Goal: Task Accomplishment & Management: Manage account settings

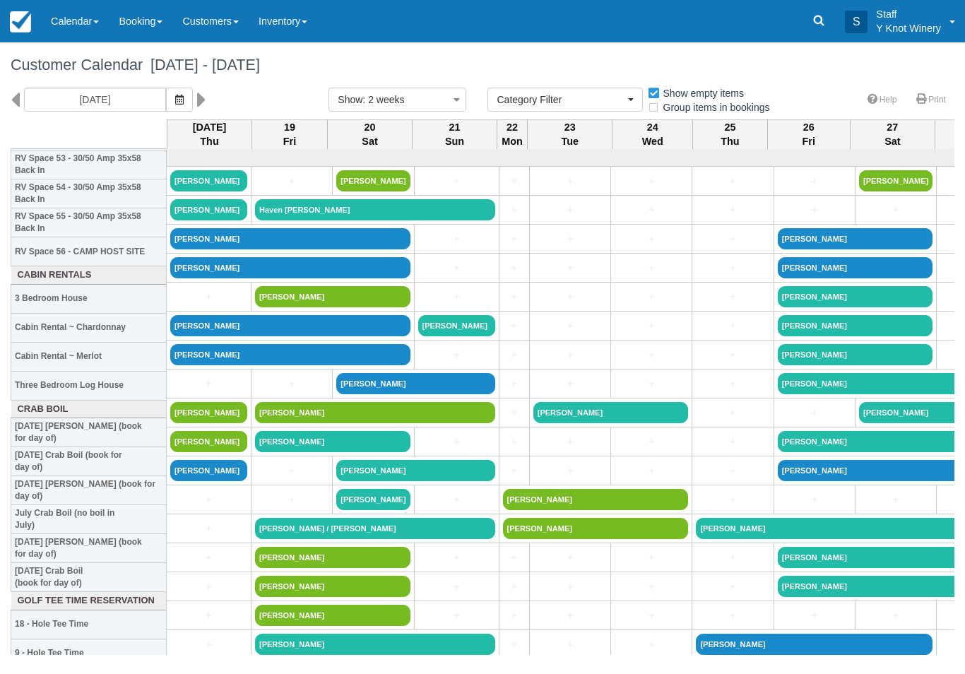
select select
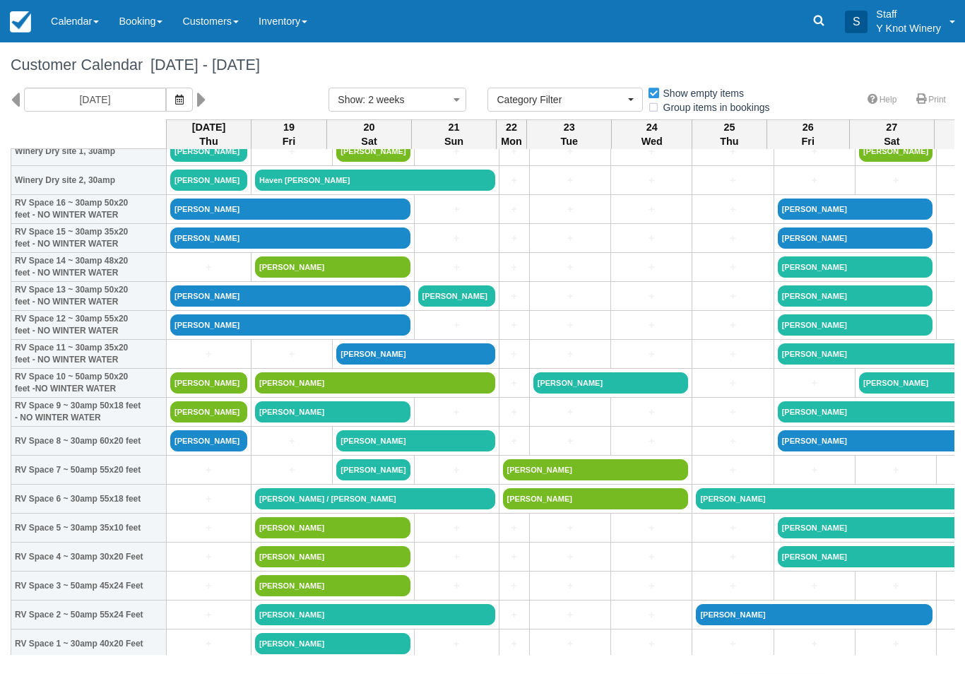
scroll to position [30, 0]
click at [195, 220] on link "Dan Larson" at bounding box center [290, 209] width 240 height 21
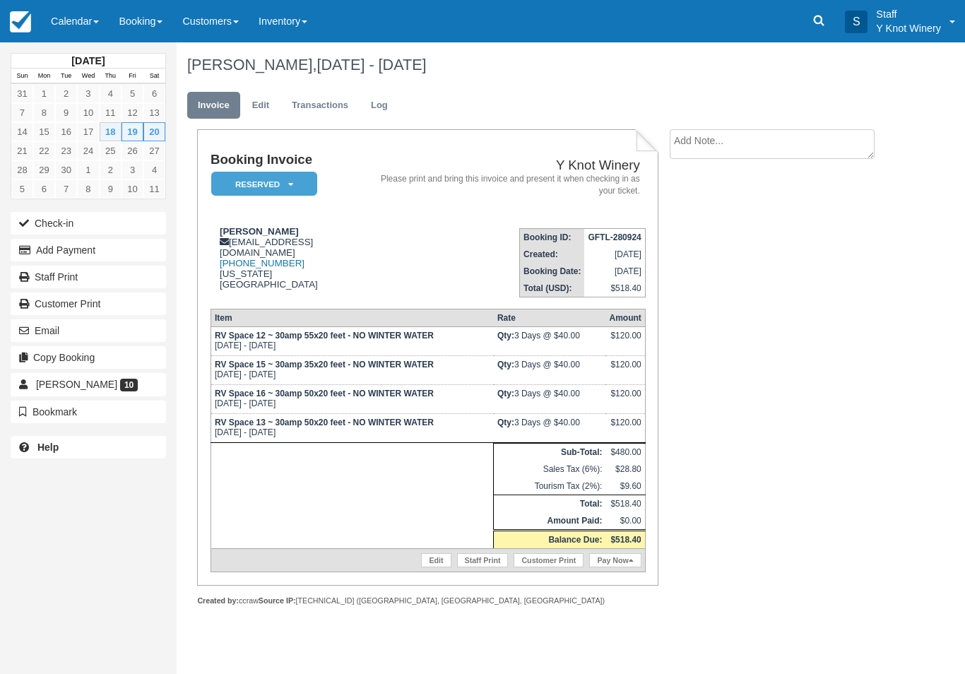
click at [102, 246] on button "Add Payment" at bounding box center [88, 250] width 155 height 23
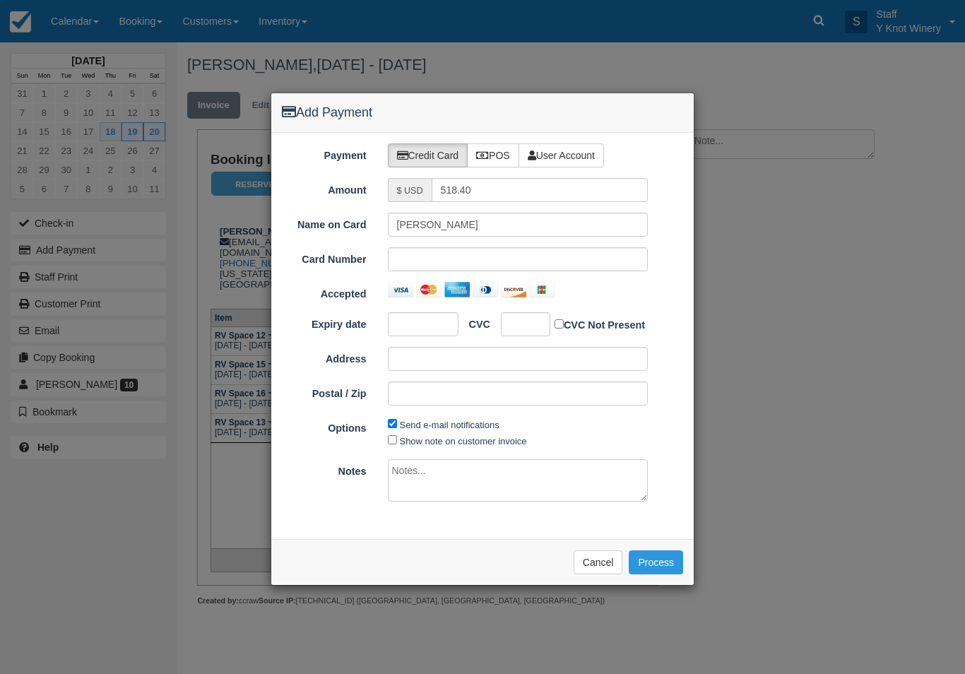
click at [581, 569] on button "Cancel" at bounding box center [598, 562] width 49 height 24
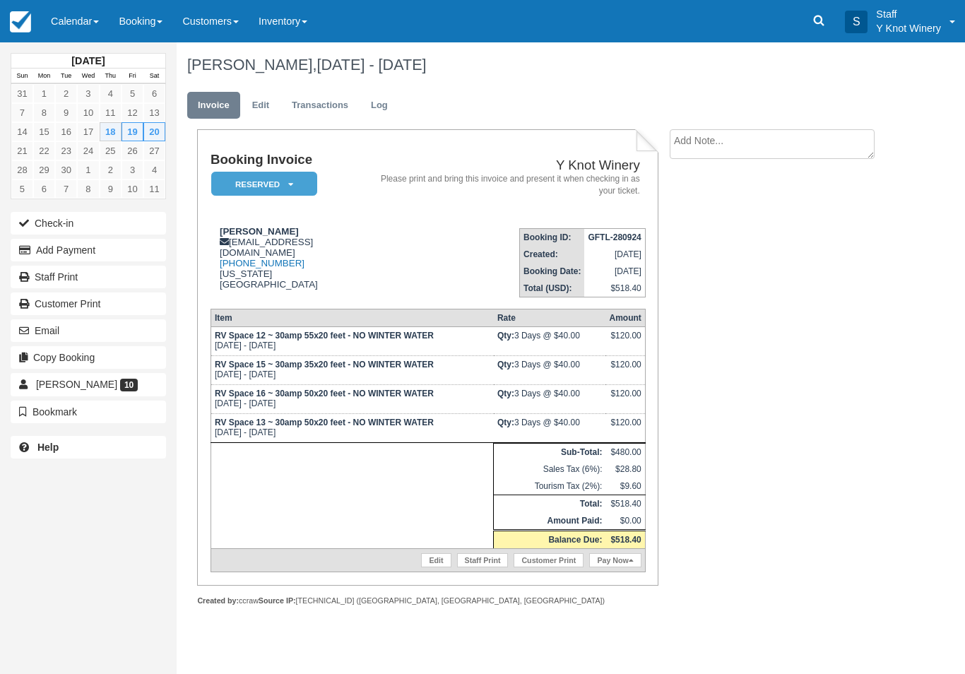
click at [70, 254] on button "Add Payment" at bounding box center [88, 250] width 155 height 23
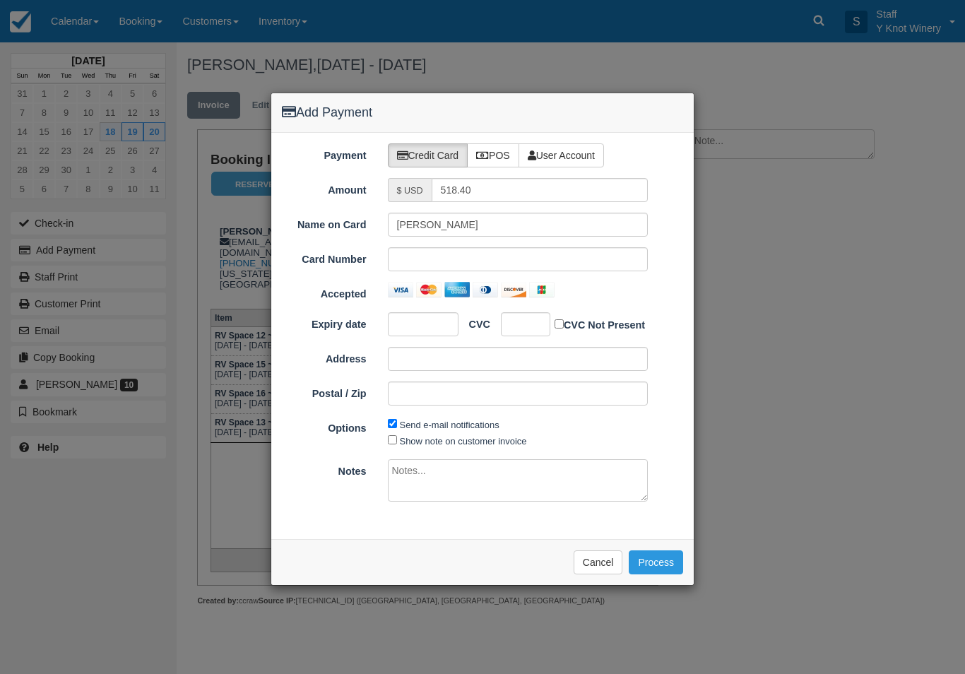
type input "09/18/25"
click at [495, 159] on label "POS" at bounding box center [493, 155] width 52 height 24
radio input "true"
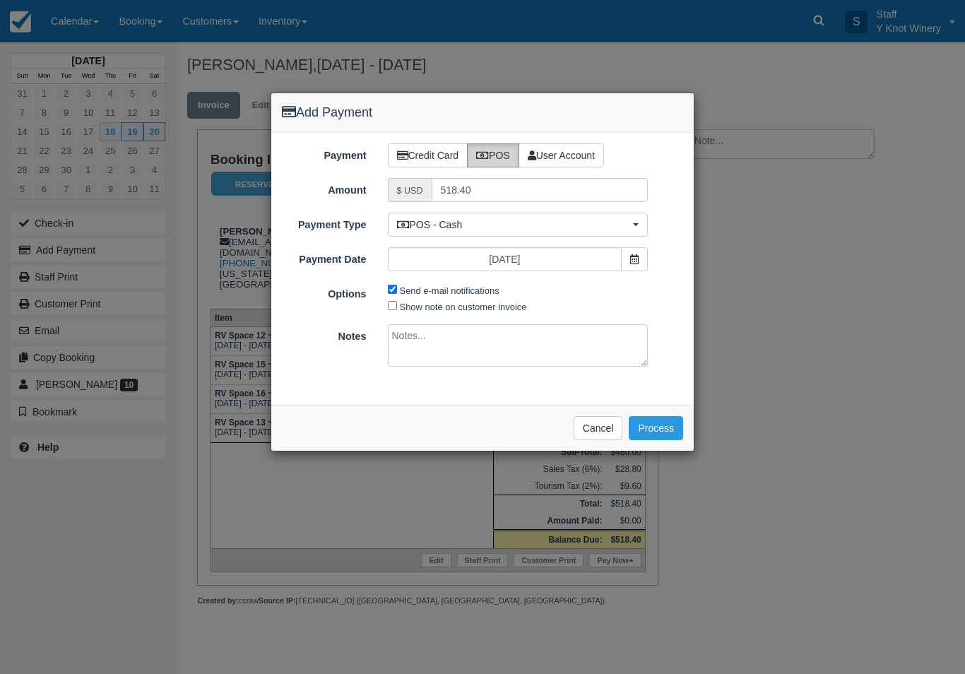
click at [665, 425] on button "Process" at bounding box center [656, 428] width 54 height 24
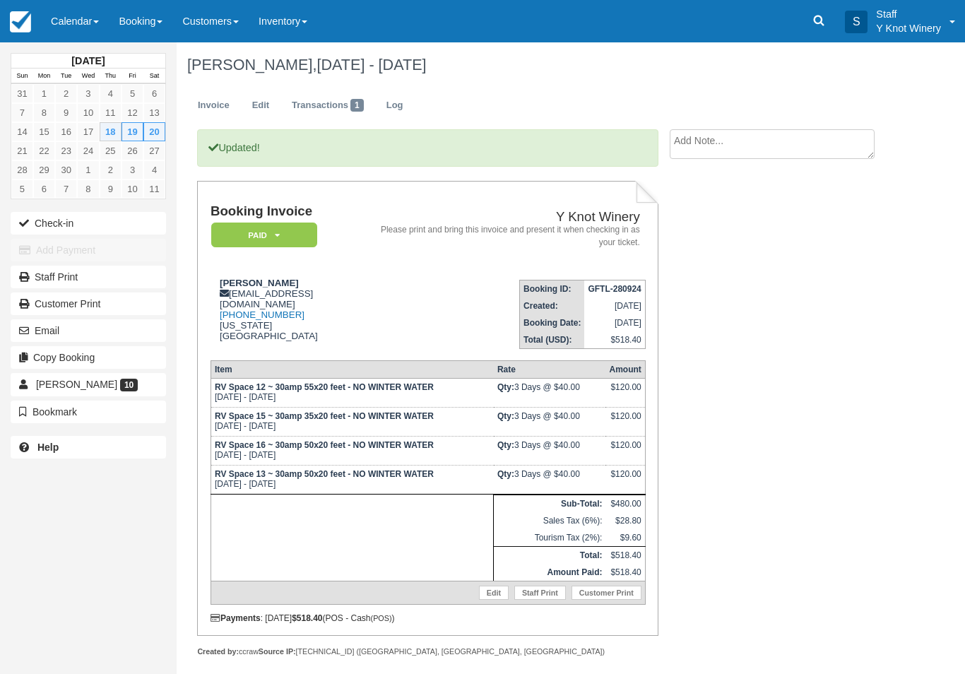
click at [64, 32] on link "Calendar" at bounding box center [75, 21] width 68 height 42
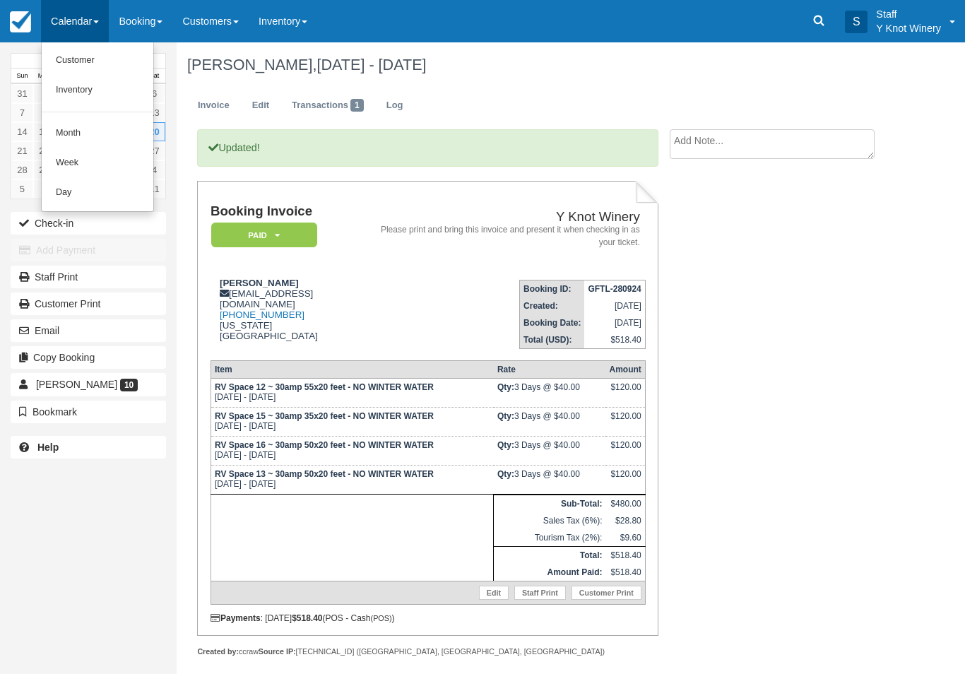
click at [59, 64] on link "Customer" at bounding box center [98, 61] width 112 height 30
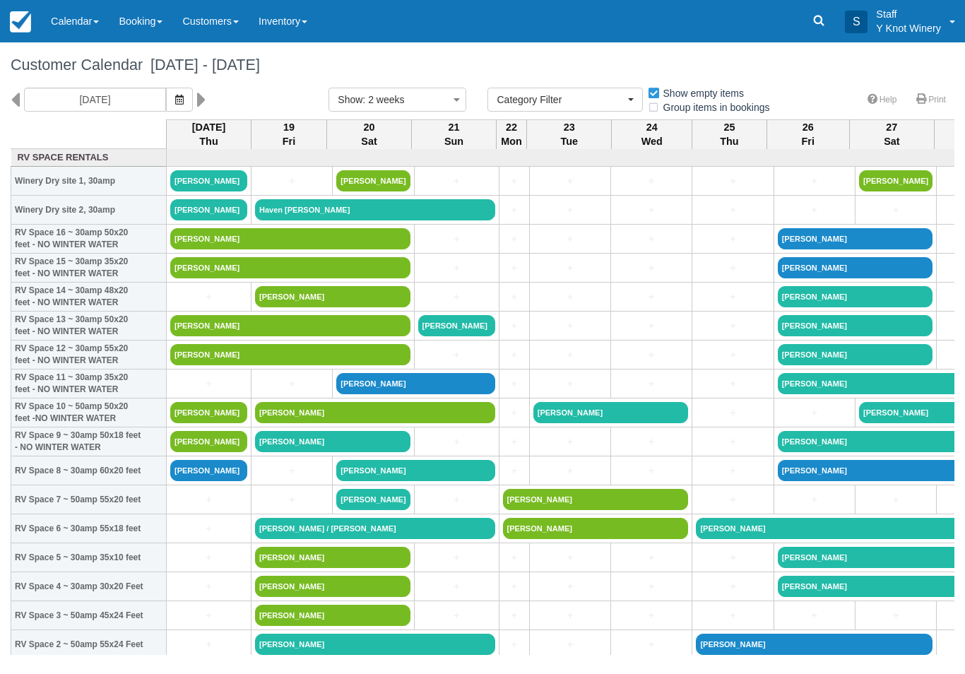
select select
click at [204, 220] on link "[PERSON_NAME]" at bounding box center [208, 209] width 77 height 21
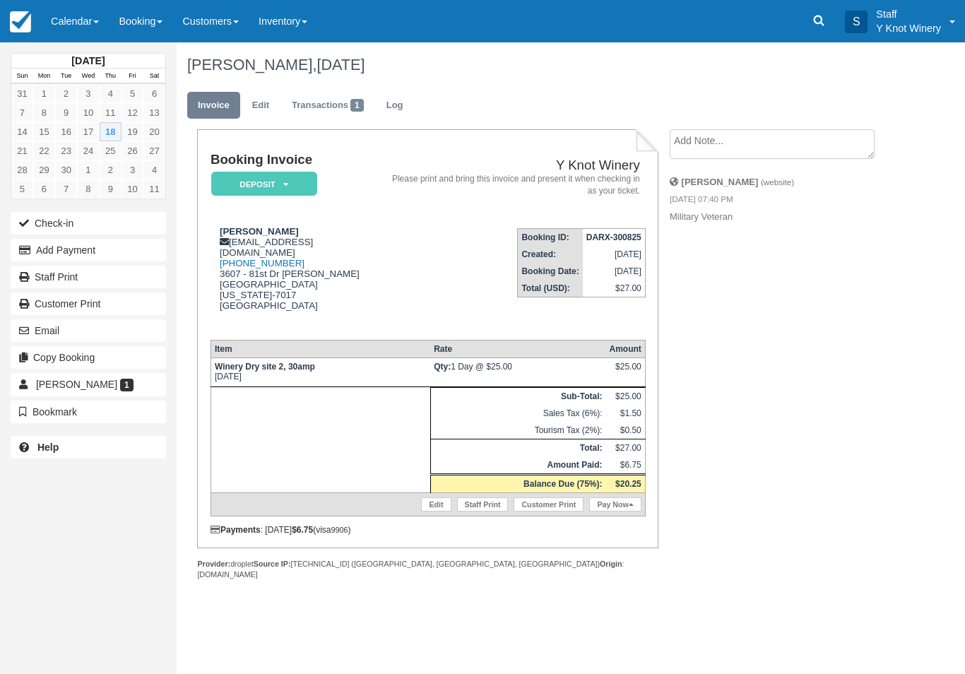
click at [252, 109] on link "Edit" at bounding box center [261, 106] width 38 height 28
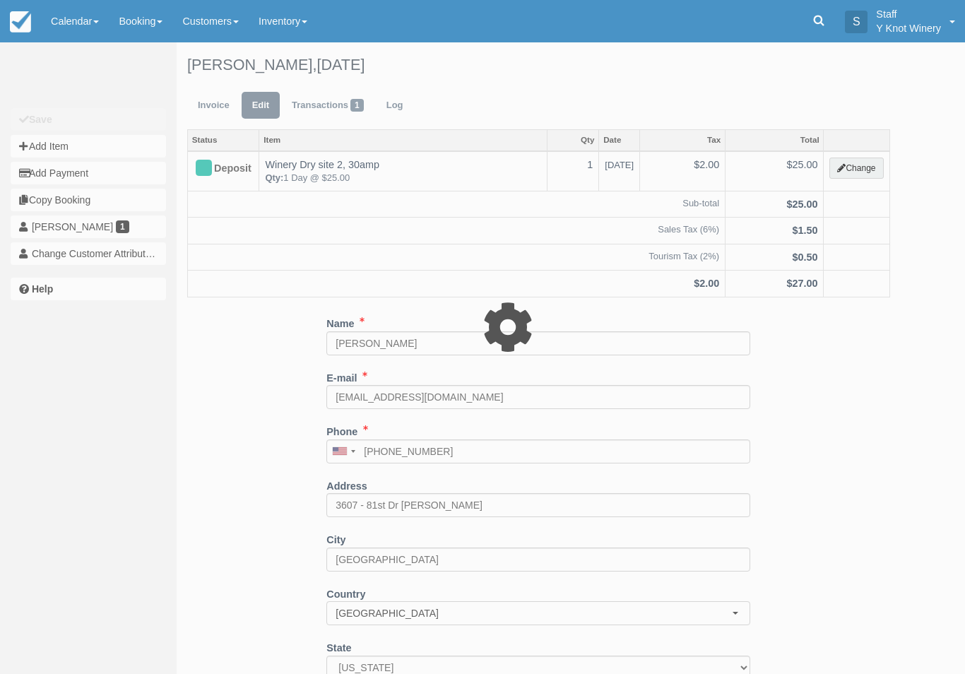
type input "25.00"
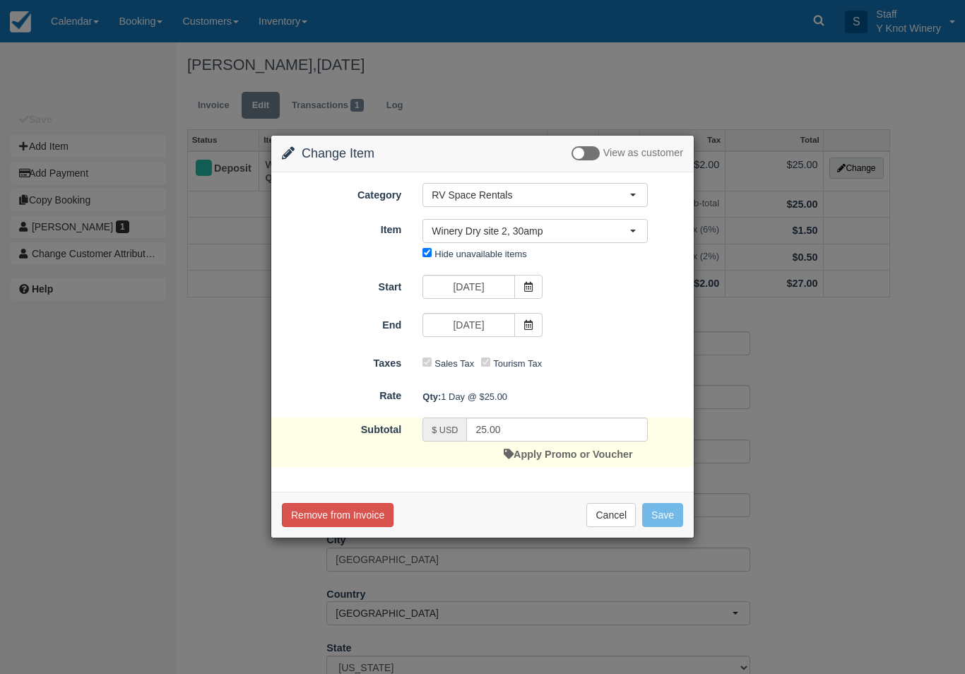
click at [480, 229] on span "Winery Dry site 2, 30amp" at bounding box center [531, 231] width 198 height 14
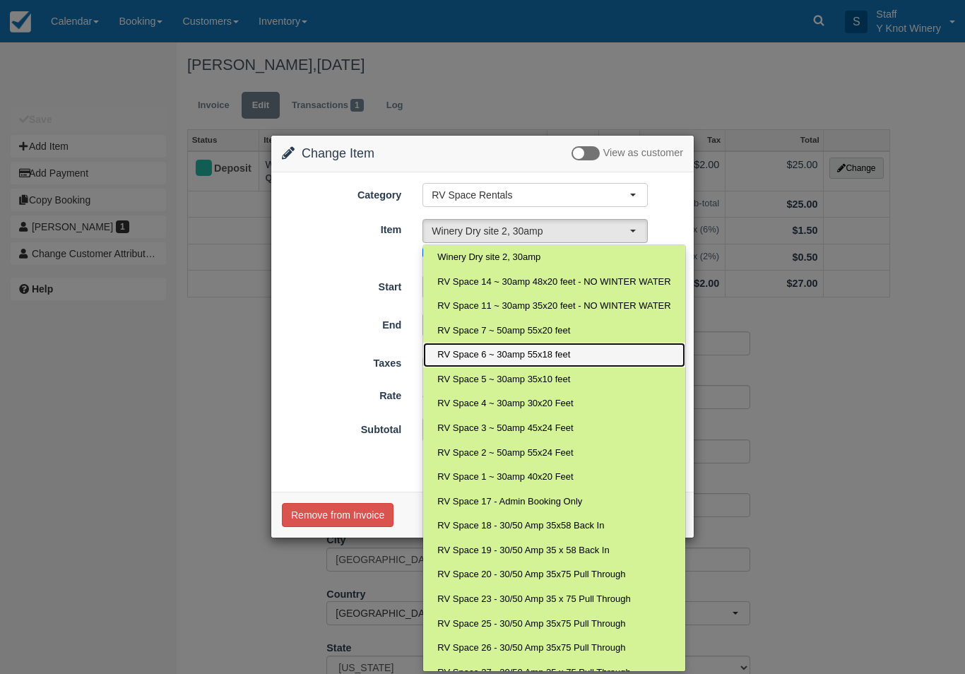
click at [505, 345] on link "RV Space 6 ~ 30amp 55x18 feet" at bounding box center [553, 355] width 261 height 25
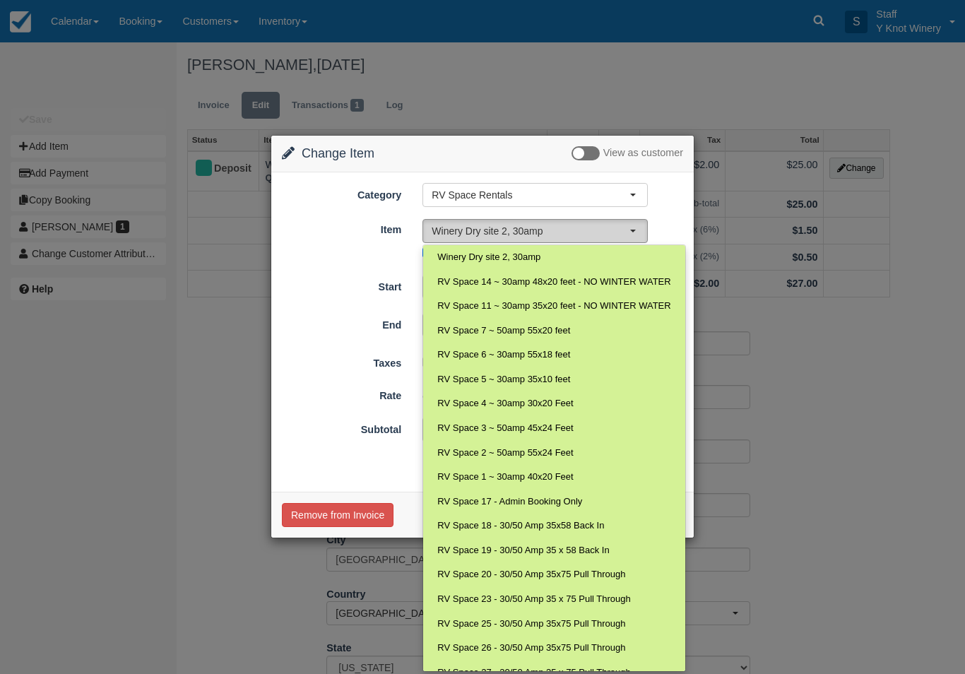
select select "18"
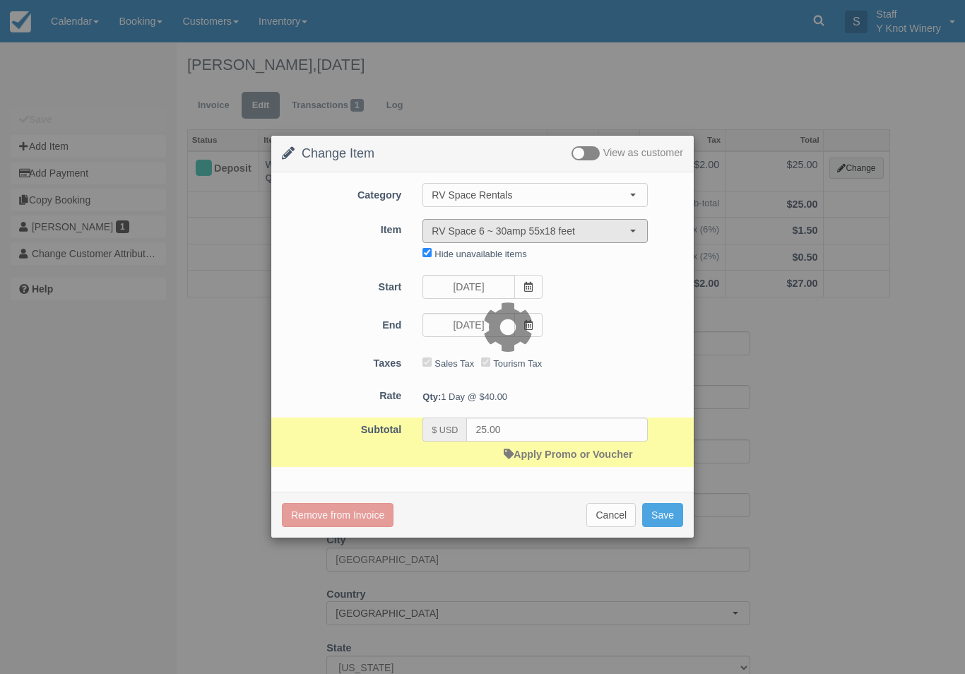
type input "40.00"
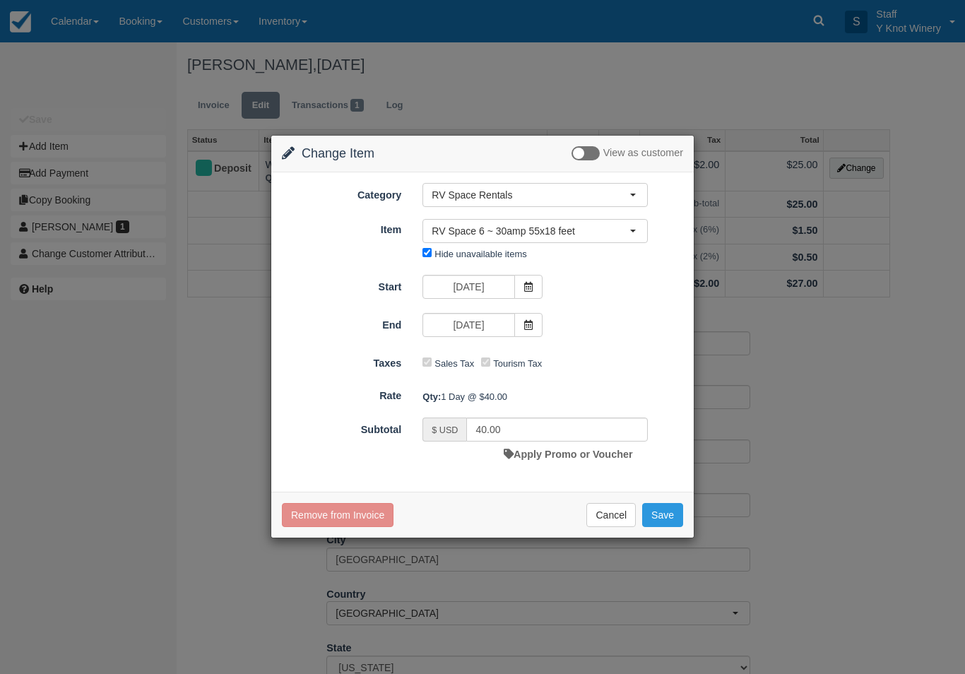
click at [664, 519] on button "Save" at bounding box center [662, 515] width 41 height 24
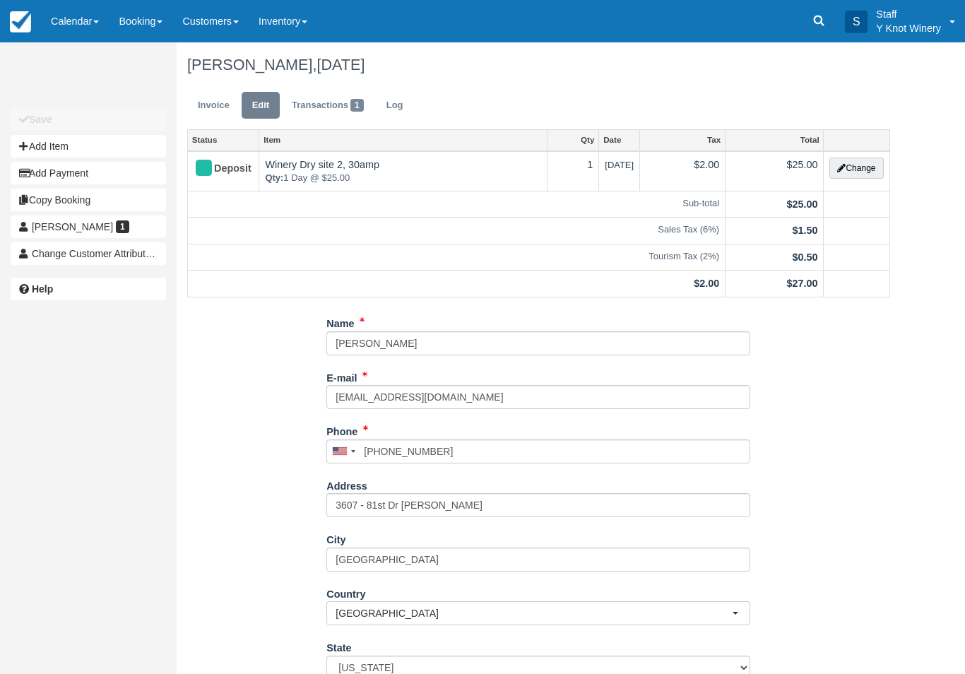
click at [213, 113] on link "Invoice" at bounding box center [213, 106] width 53 height 28
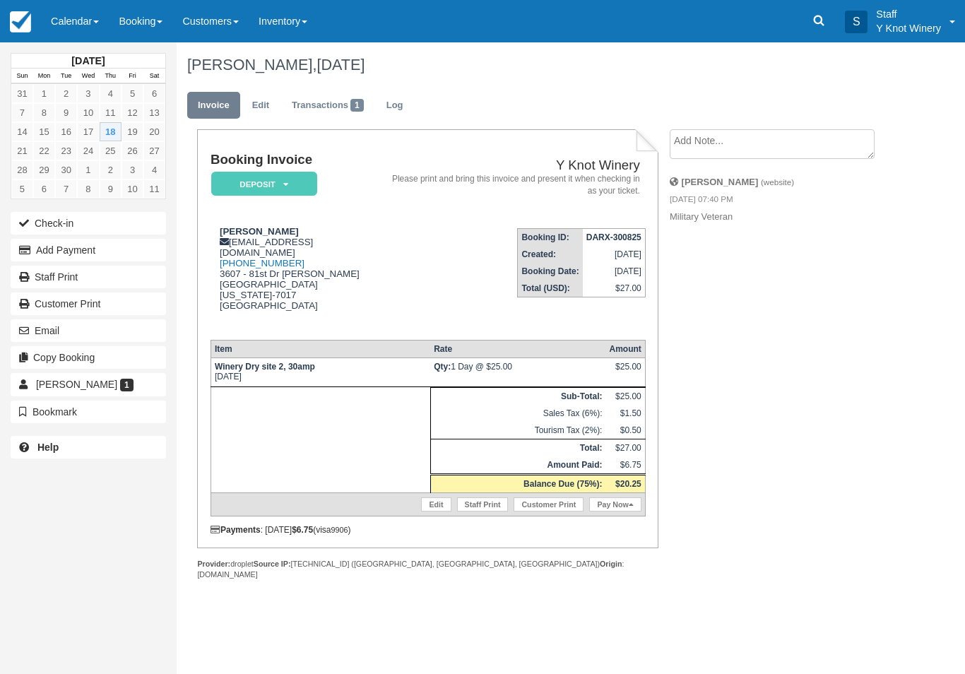
click at [599, 511] on link "Pay Now" at bounding box center [615, 504] width 52 height 14
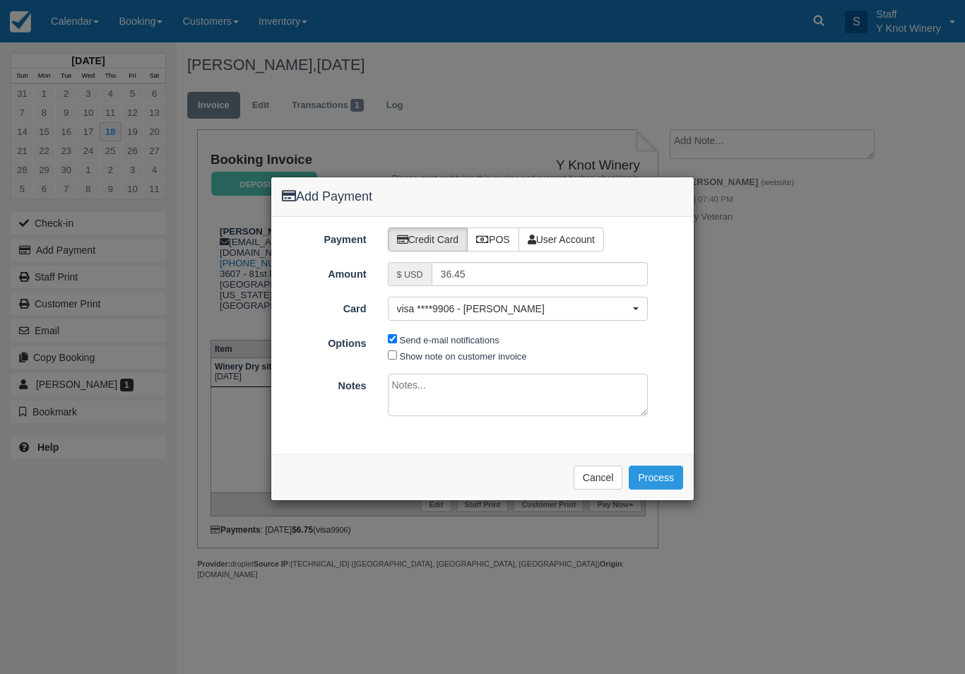
click at [656, 481] on button "Process" at bounding box center [656, 478] width 54 height 24
